Goal: Transaction & Acquisition: Purchase product/service

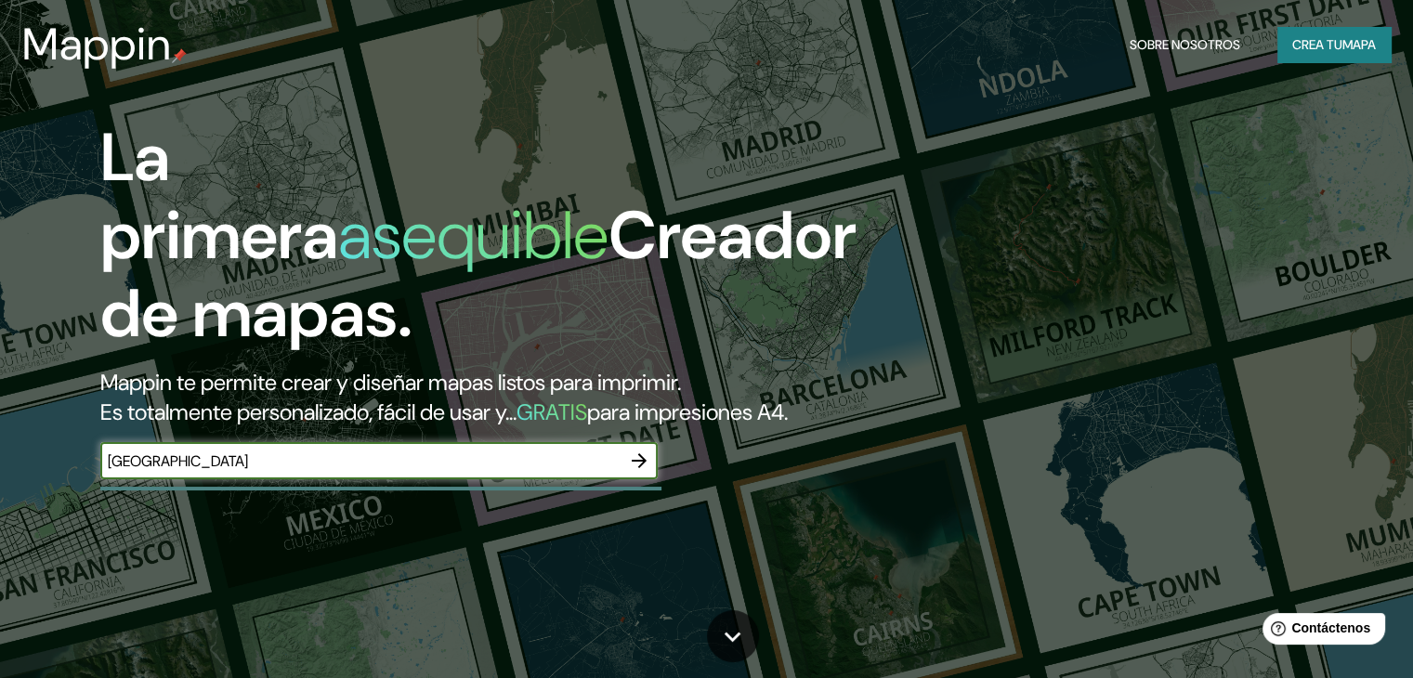
type input "[GEOGRAPHIC_DATA]"
click at [641, 472] on icon "button" at bounding box center [639, 461] width 22 height 22
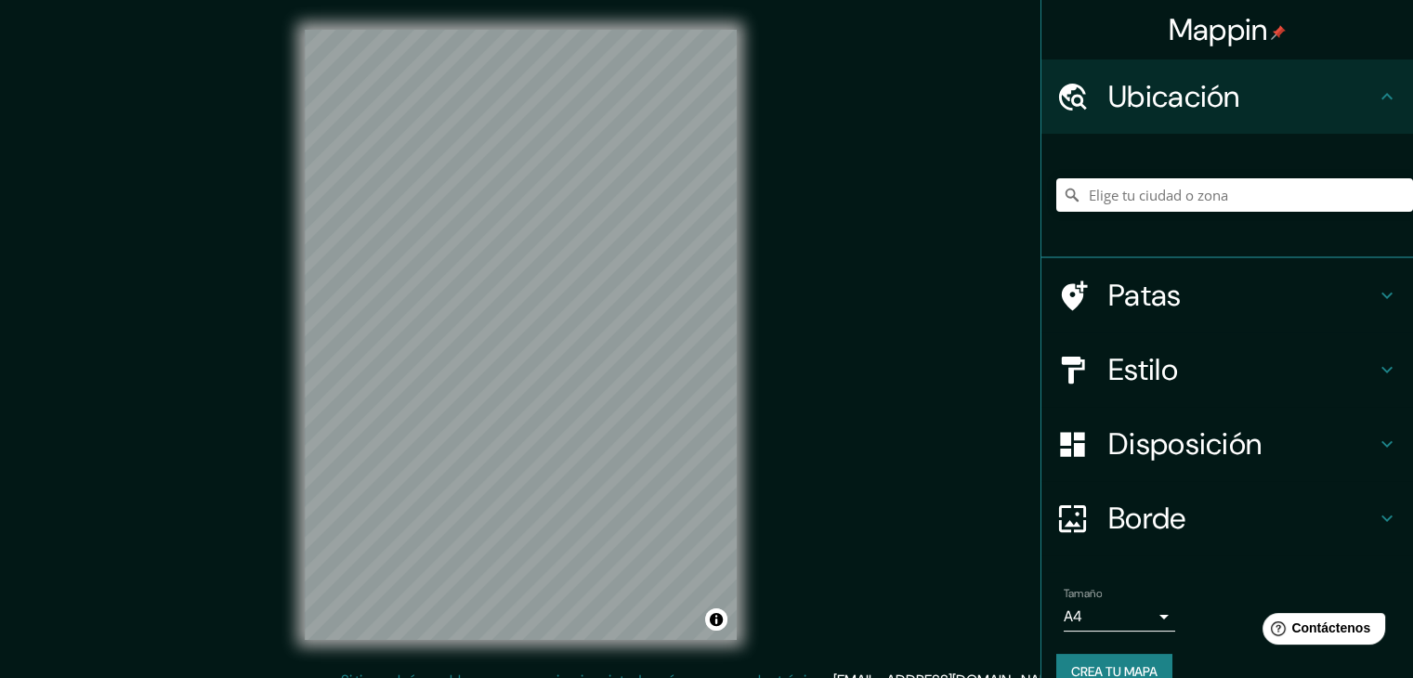
click at [1334, 117] on div "Ubicación" at bounding box center [1228, 96] width 372 height 74
click at [1297, 280] on h4 "Patas" at bounding box center [1243, 295] width 268 height 37
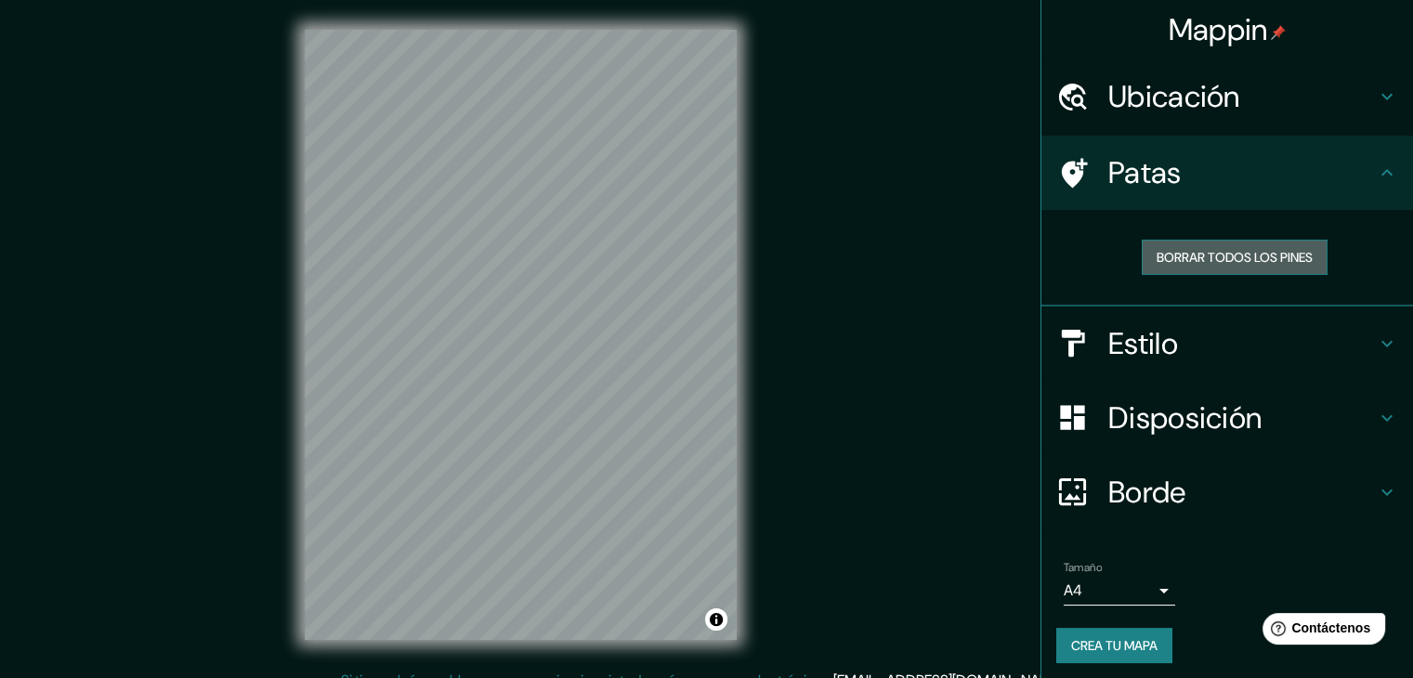
click at [1261, 254] on font "Borrar todos los pines" at bounding box center [1235, 257] width 156 height 17
click at [1376, 177] on icon at bounding box center [1387, 173] width 22 height 22
click at [1308, 348] on h4 "Estilo" at bounding box center [1243, 343] width 268 height 37
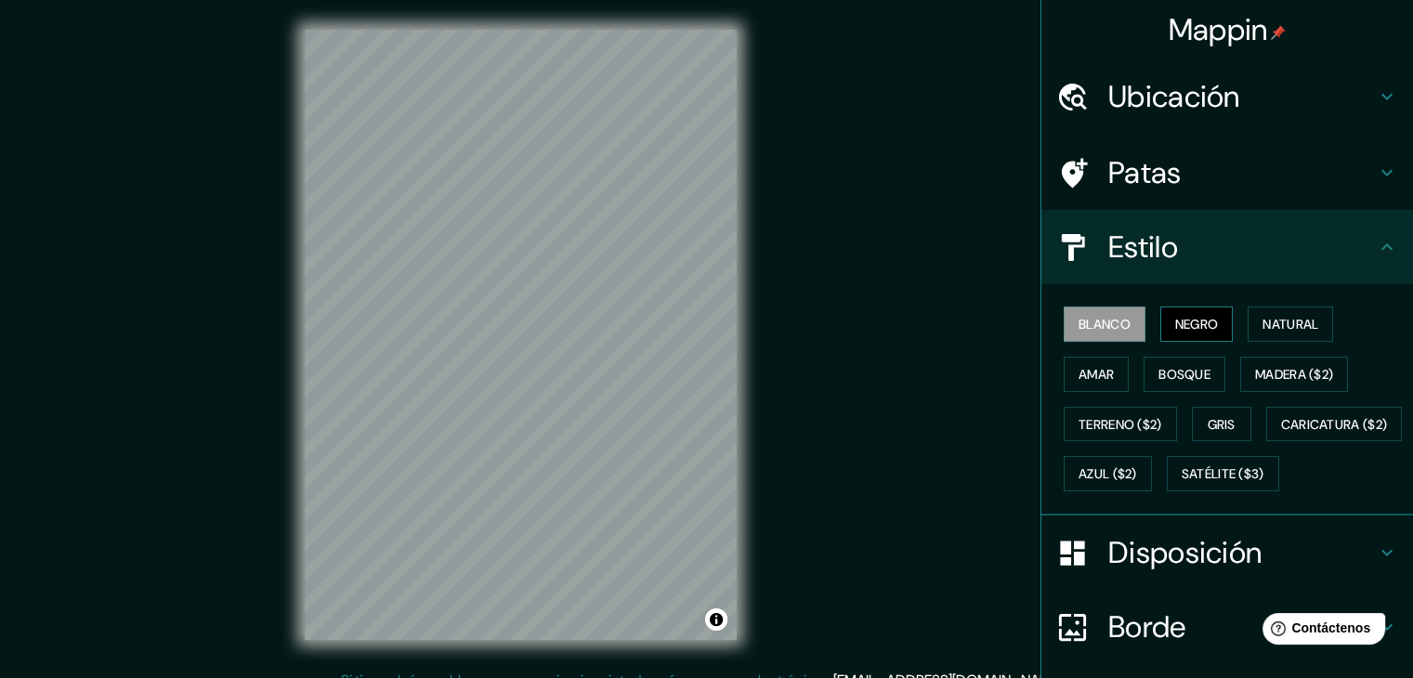
click at [1195, 335] on font "Negro" at bounding box center [1197, 324] width 44 height 24
click at [1295, 335] on button "Natural" at bounding box center [1290, 324] width 85 height 35
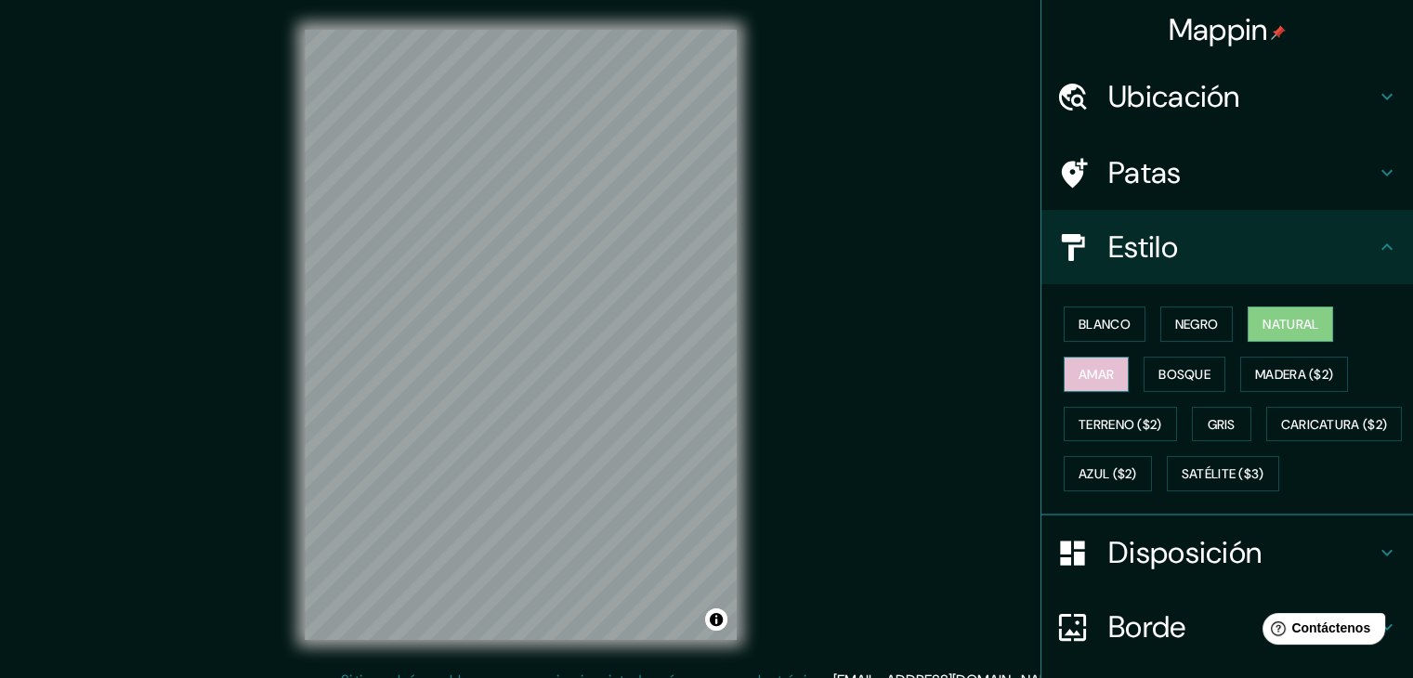
click at [1104, 366] on button "Amar" at bounding box center [1096, 374] width 65 height 35
click at [1159, 374] on font "Bosque" at bounding box center [1185, 374] width 52 height 17
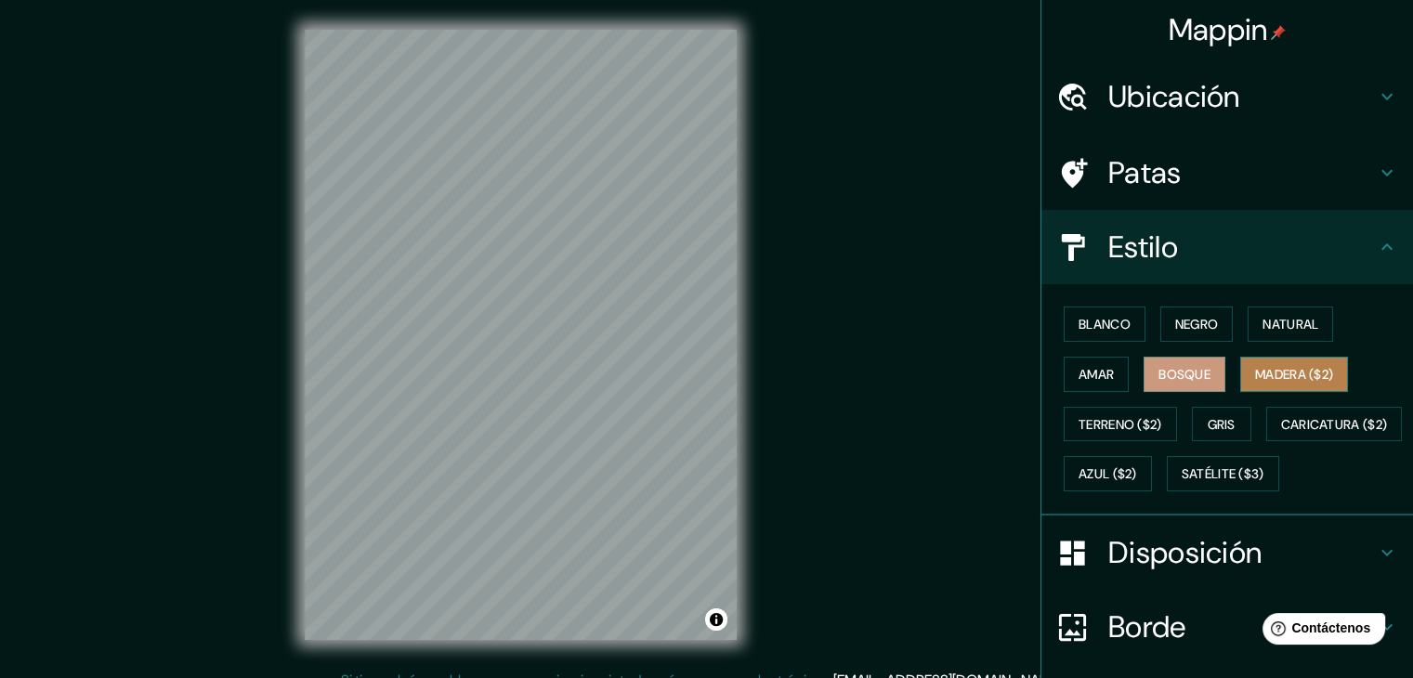
click at [1261, 366] on font "Madera ($2)" at bounding box center [1294, 374] width 78 height 17
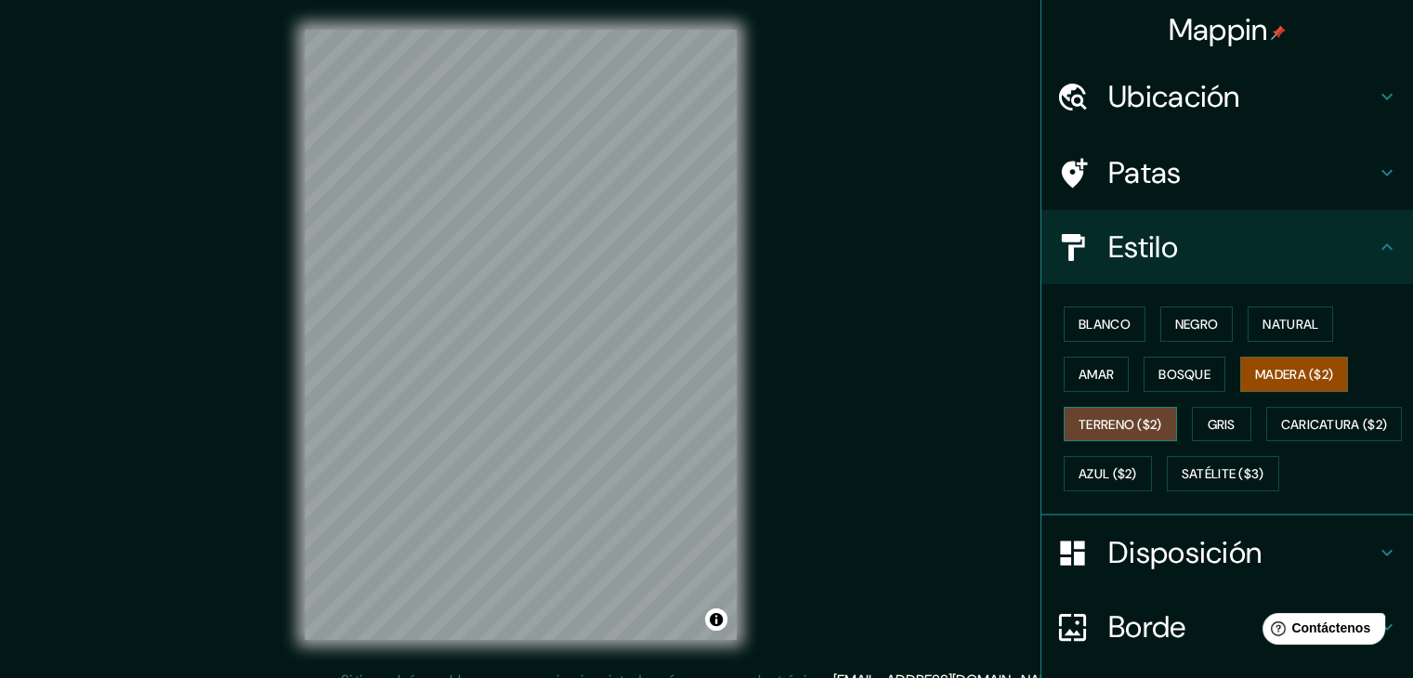
click at [1118, 423] on font "Terreno ($2)" at bounding box center [1121, 424] width 84 height 17
click at [1209, 418] on font "Gris" at bounding box center [1222, 424] width 28 height 17
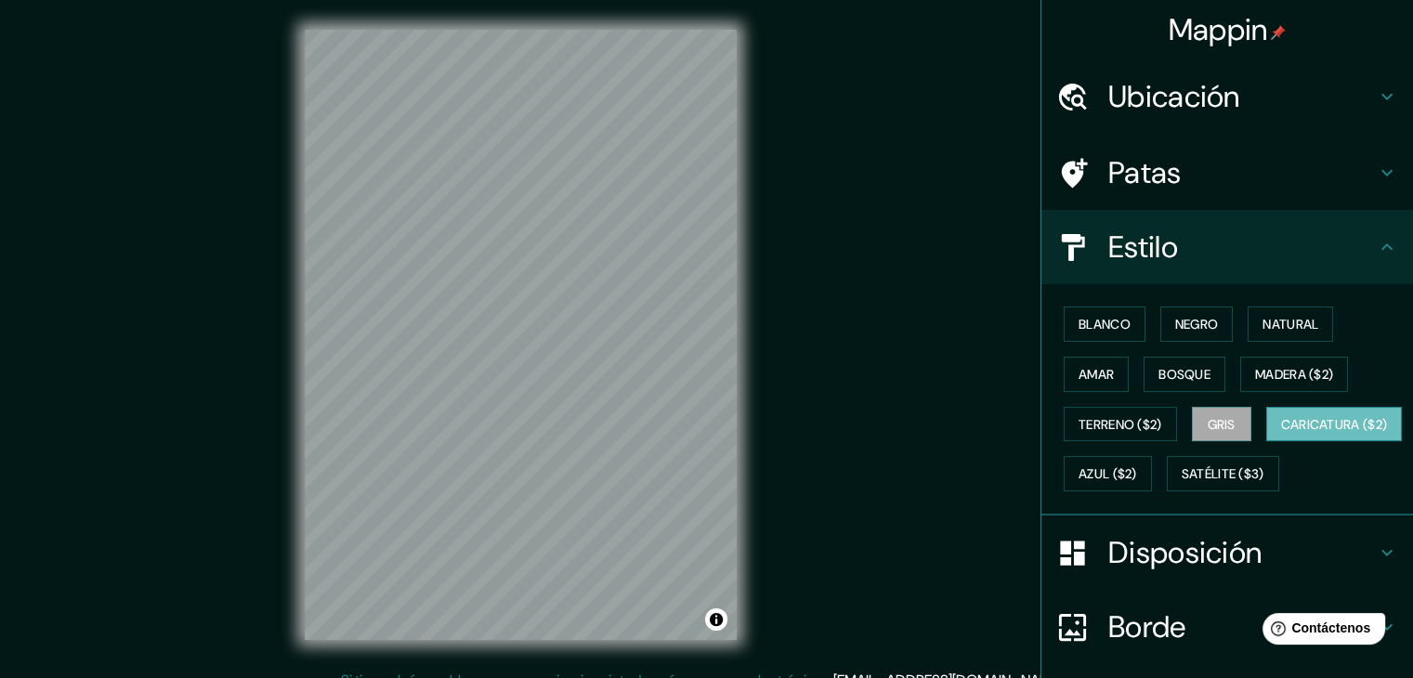
click at [1281, 433] on font "Caricatura ($2)" at bounding box center [1334, 424] width 107 height 17
click at [1137, 476] on font "Azul ($2)" at bounding box center [1108, 474] width 59 height 17
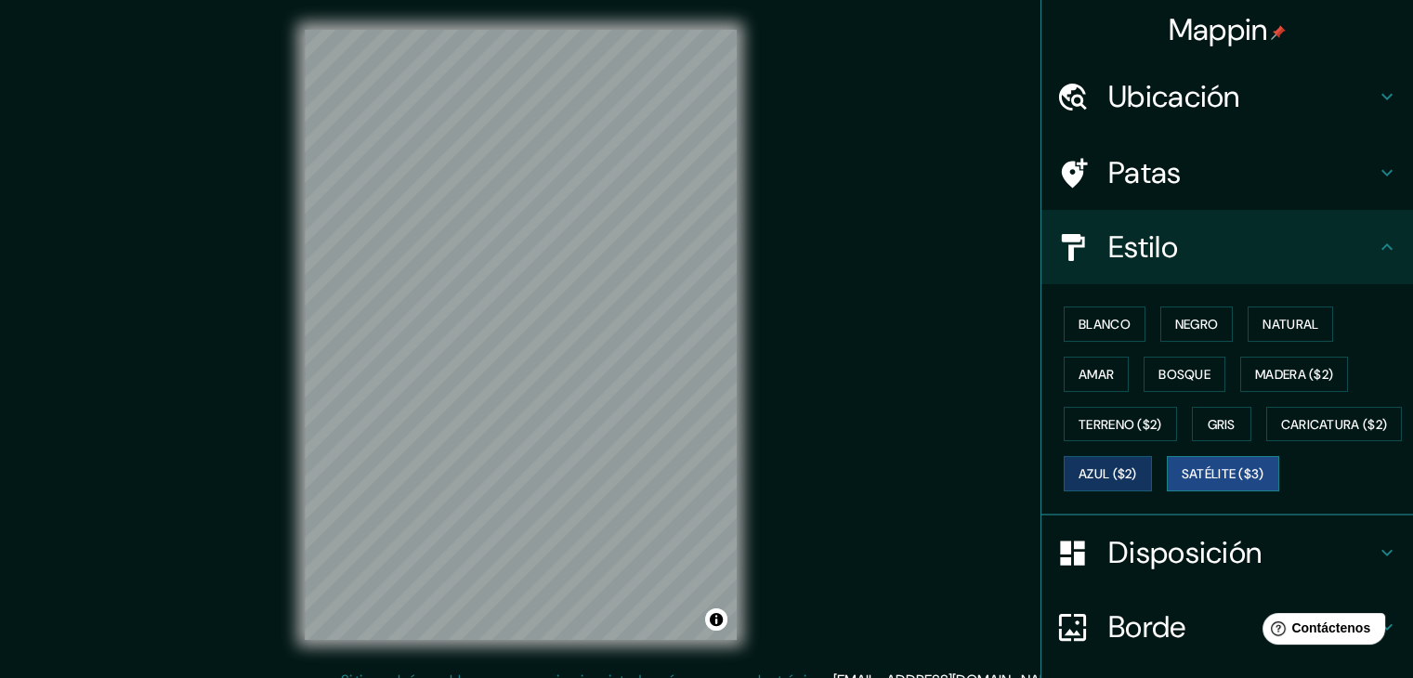
click at [1182, 483] on font "Satélite ($3)" at bounding box center [1223, 474] width 83 height 17
click at [1281, 433] on font "Caricatura ($2)" at bounding box center [1334, 424] width 107 height 17
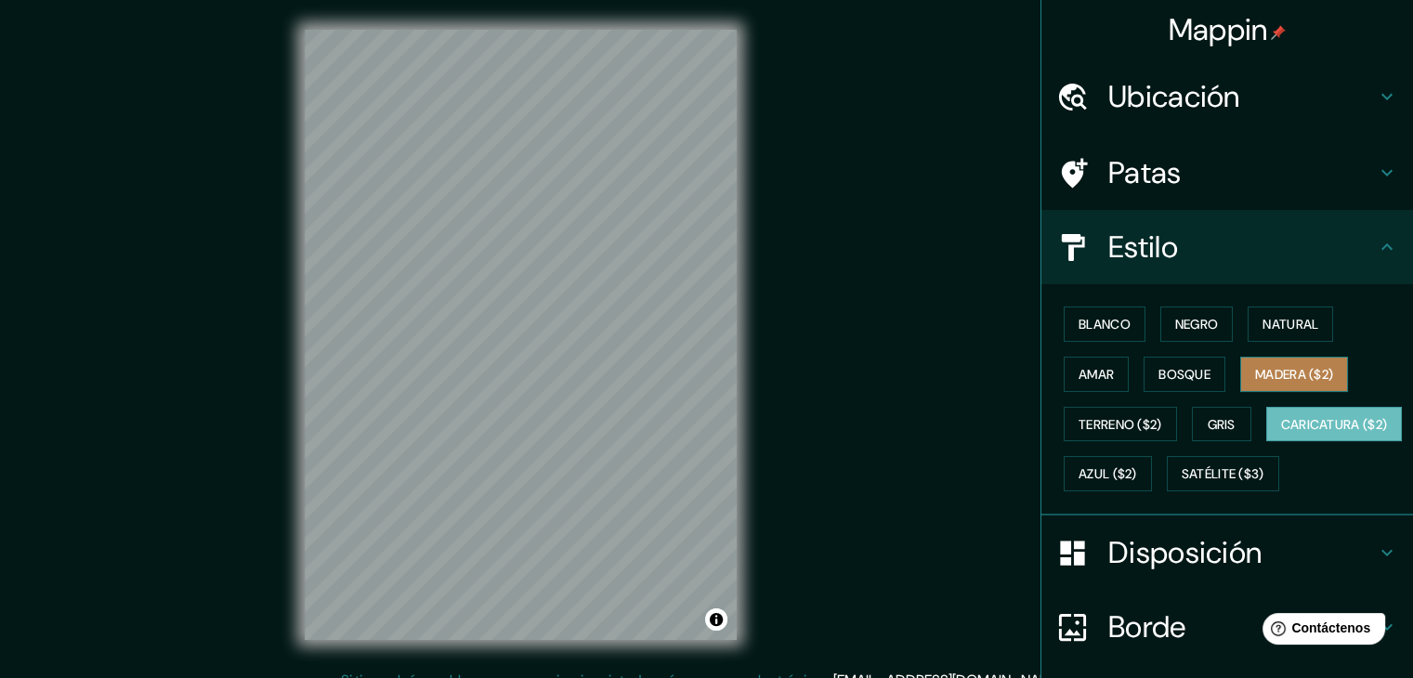
click at [1279, 374] on font "Madera ($2)" at bounding box center [1294, 374] width 78 height 17
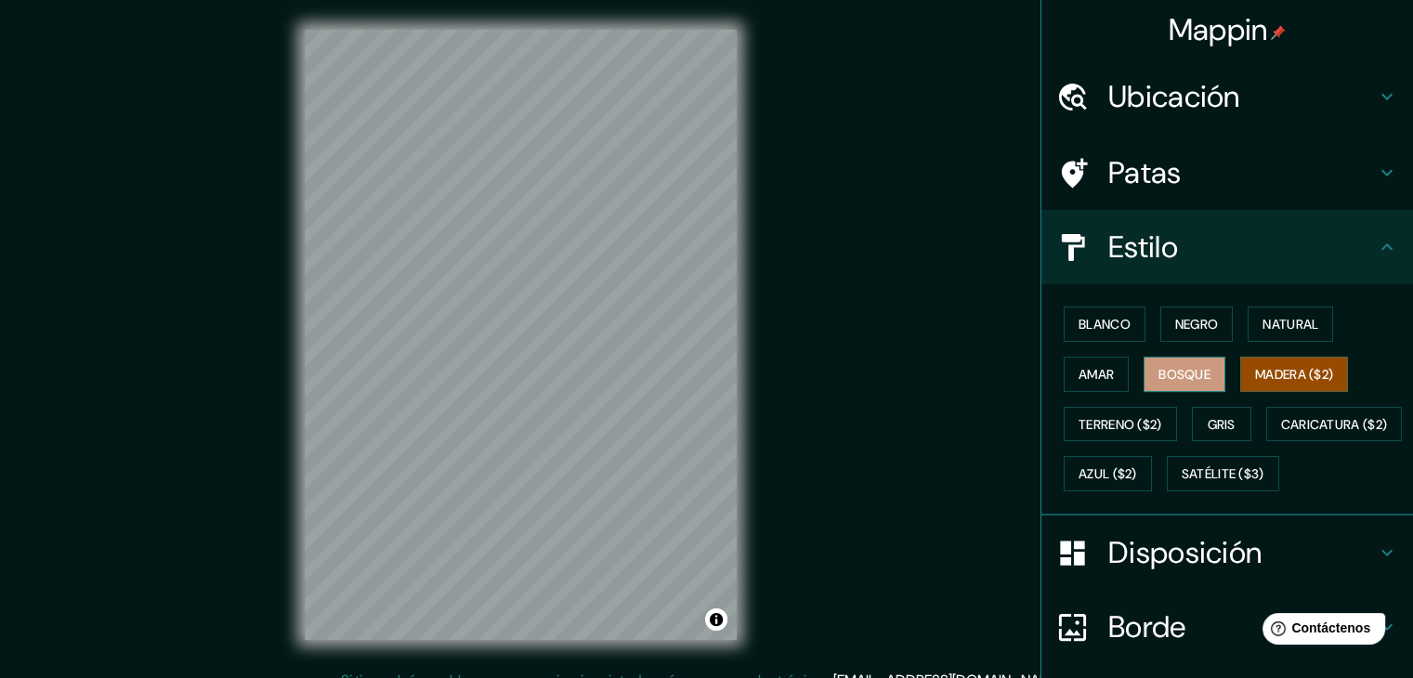
click at [1162, 373] on font "Bosque" at bounding box center [1185, 374] width 52 height 17
click at [1097, 384] on font "Amar" at bounding box center [1096, 374] width 35 height 24
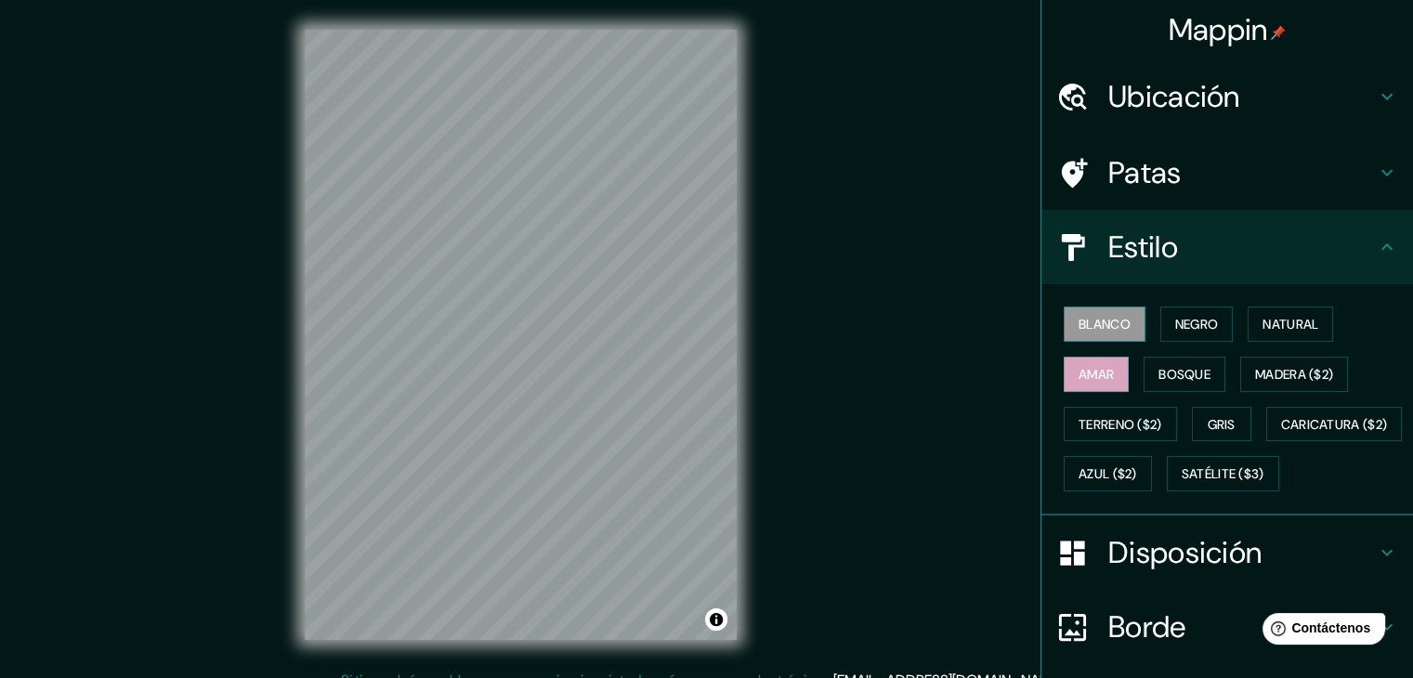
click at [1117, 317] on font "Blanco" at bounding box center [1105, 324] width 52 height 17
click at [1182, 332] on font "Negro" at bounding box center [1197, 324] width 44 height 24
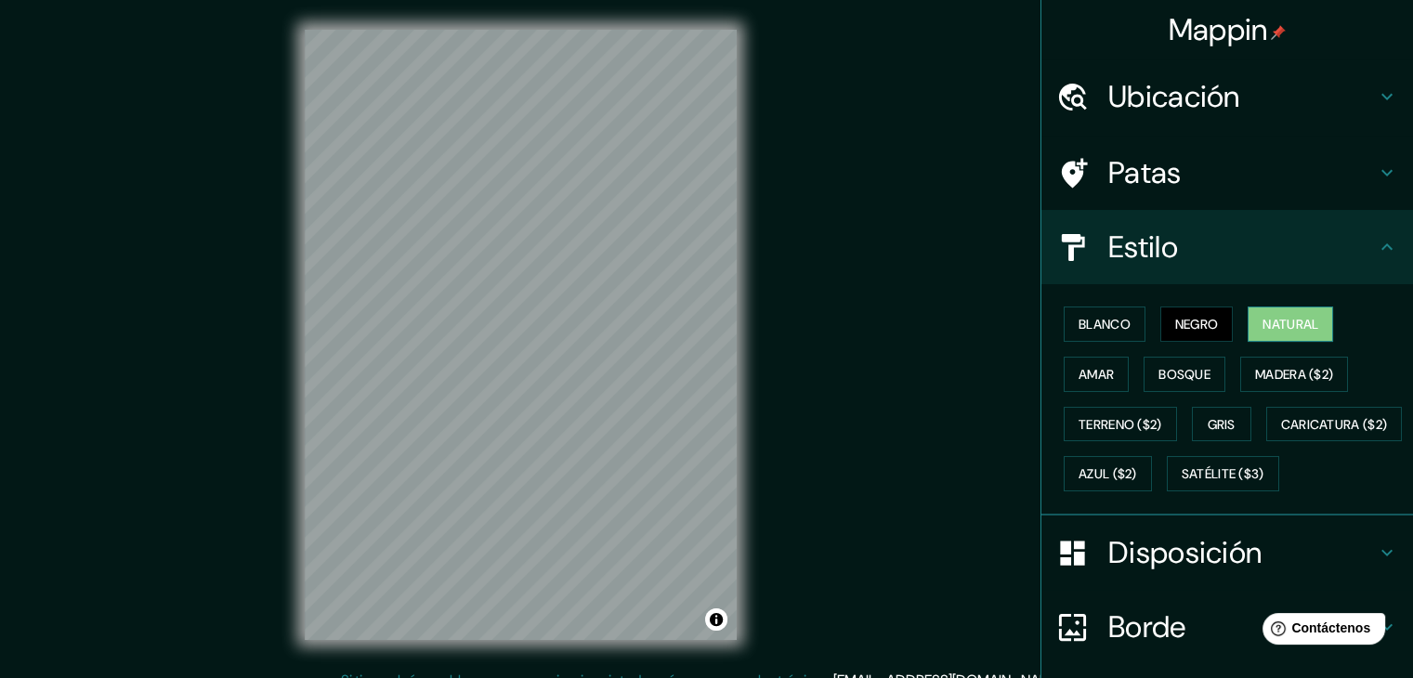
click at [1311, 335] on button "Natural" at bounding box center [1290, 324] width 85 height 35
click at [1094, 326] on font "Blanco" at bounding box center [1105, 324] width 52 height 17
click at [1178, 318] on font "Negro" at bounding box center [1197, 324] width 44 height 17
click at [1287, 312] on font "Natural" at bounding box center [1291, 324] width 56 height 24
click at [1109, 369] on button "Amar" at bounding box center [1096, 374] width 65 height 35
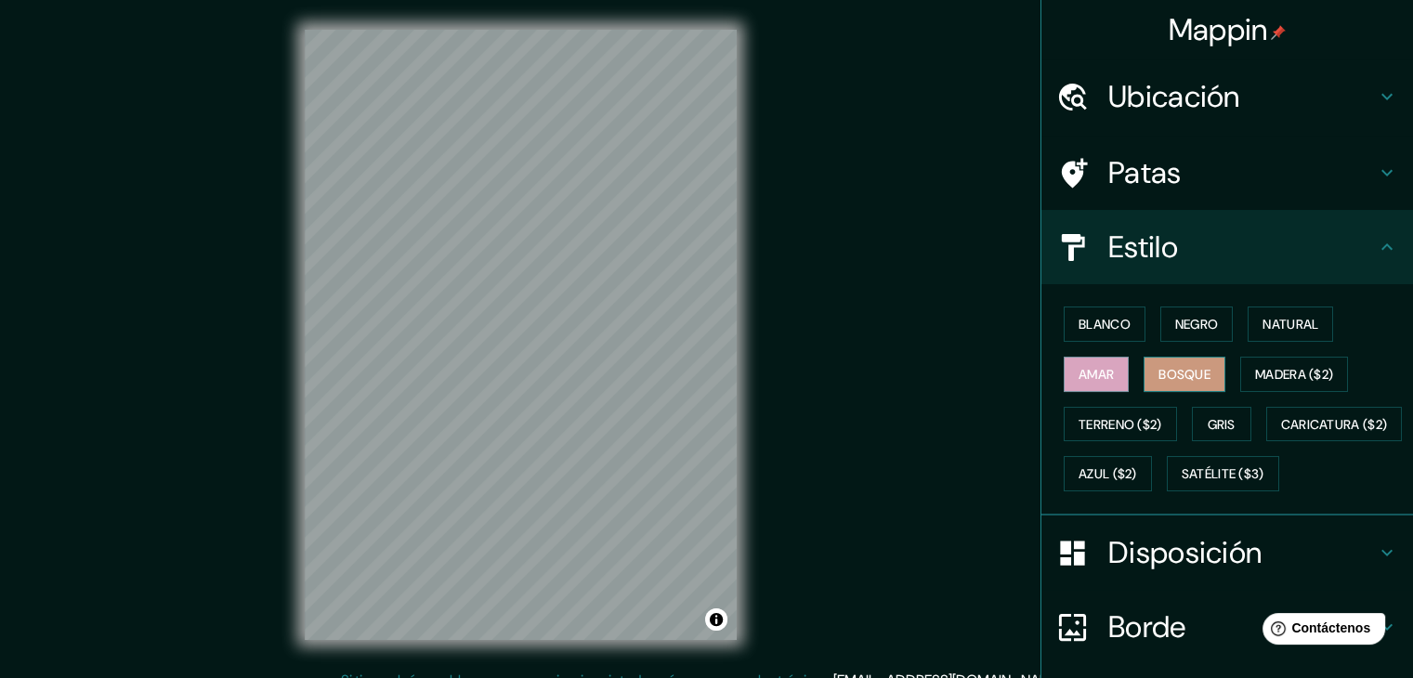
click at [1159, 373] on font "Bosque" at bounding box center [1185, 374] width 52 height 17
click at [1264, 373] on font "Madera ($2)" at bounding box center [1294, 374] width 78 height 17
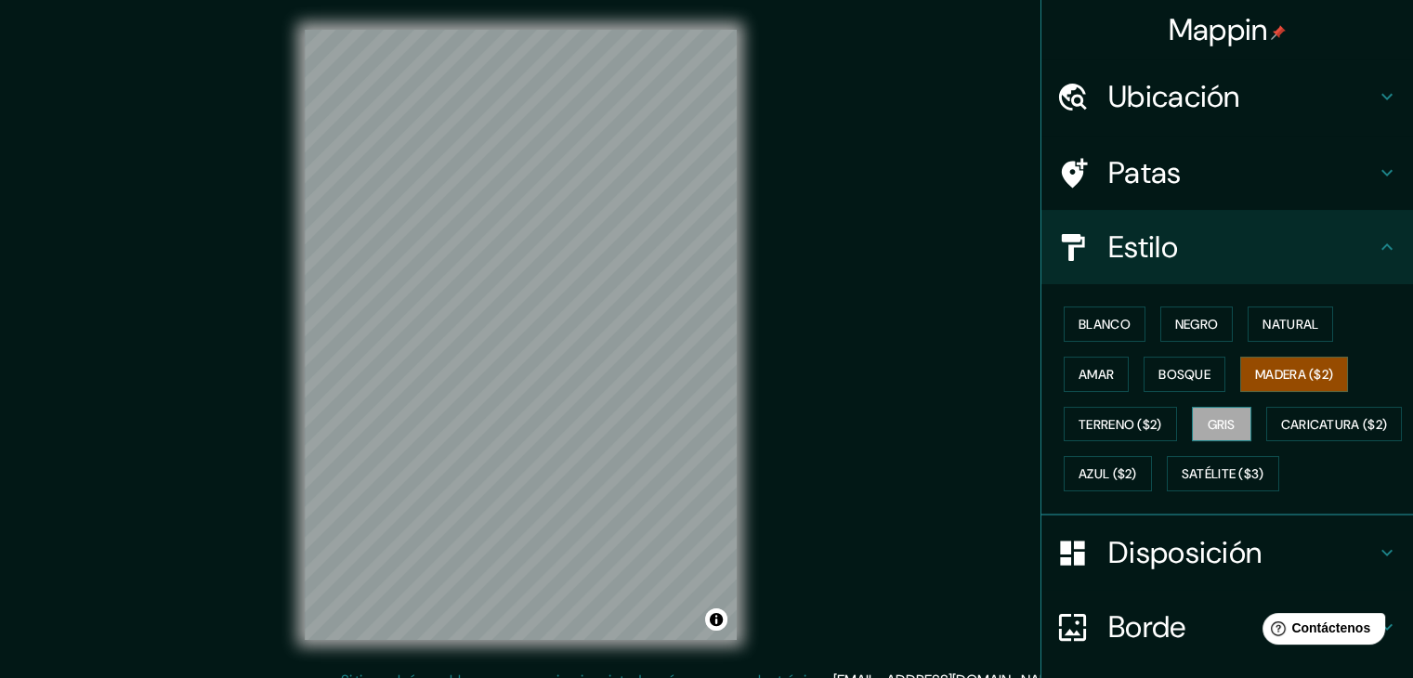
click at [1208, 416] on font "Gris" at bounding box center [1222, 424] width 28 height 17
click at [1165, 413] on button "Terreno ($2)" at bounding box center [1120, 424] width 113 height 35
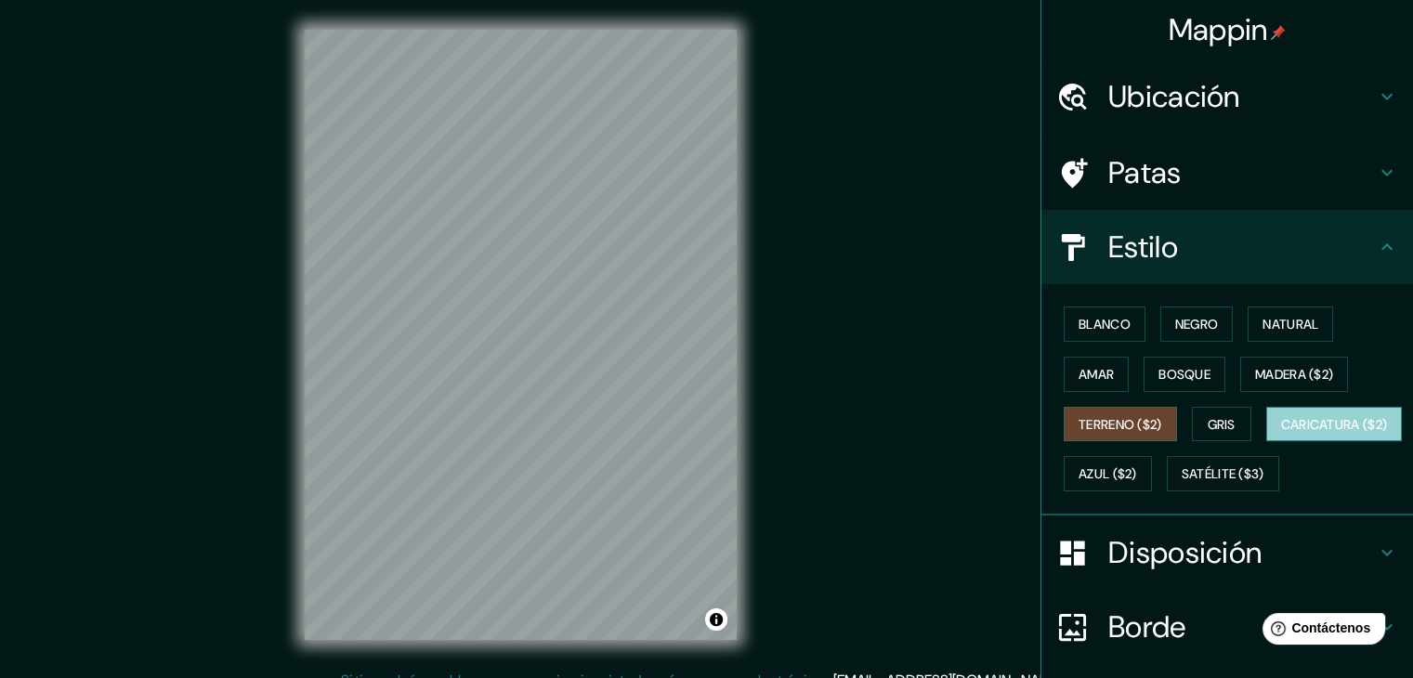
click at [1281, 433] on font "Caricatura ($2)" at bounding box center [1334, 424] width 107 height 17
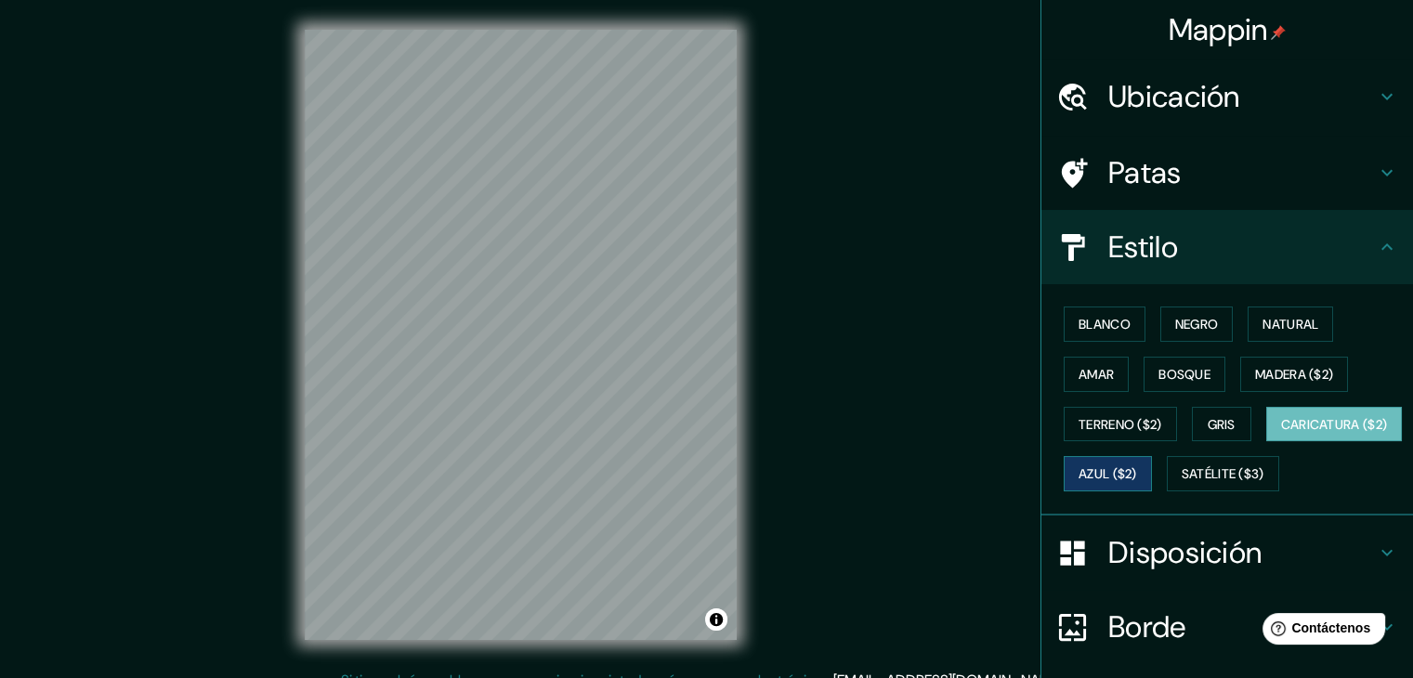
click at [1137, 476] on font "Azul ($2)" at bounding box center [1108, 474] width 59 height 17
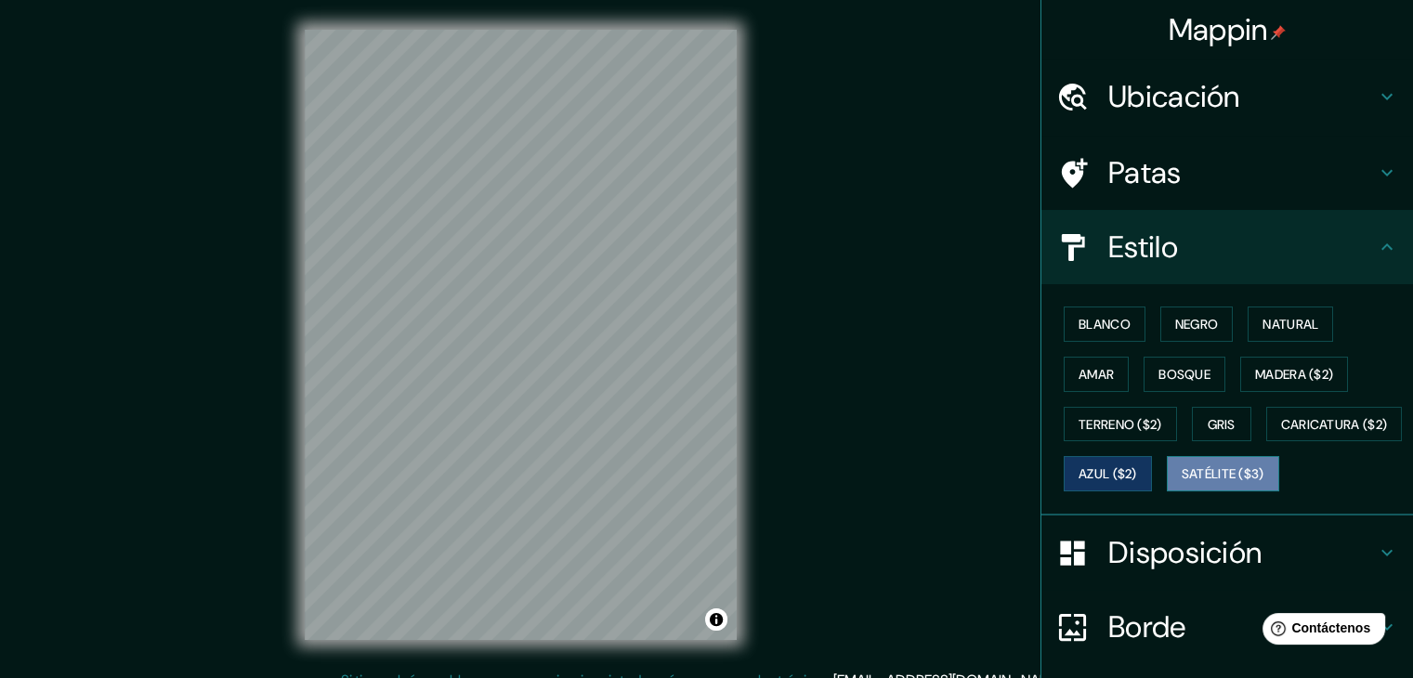
click at [1182, 483] on font "Satélite ($3)" at bounding box center [1223, 474] width 83 height 17
